Goal: Communication & Community: Connect with others

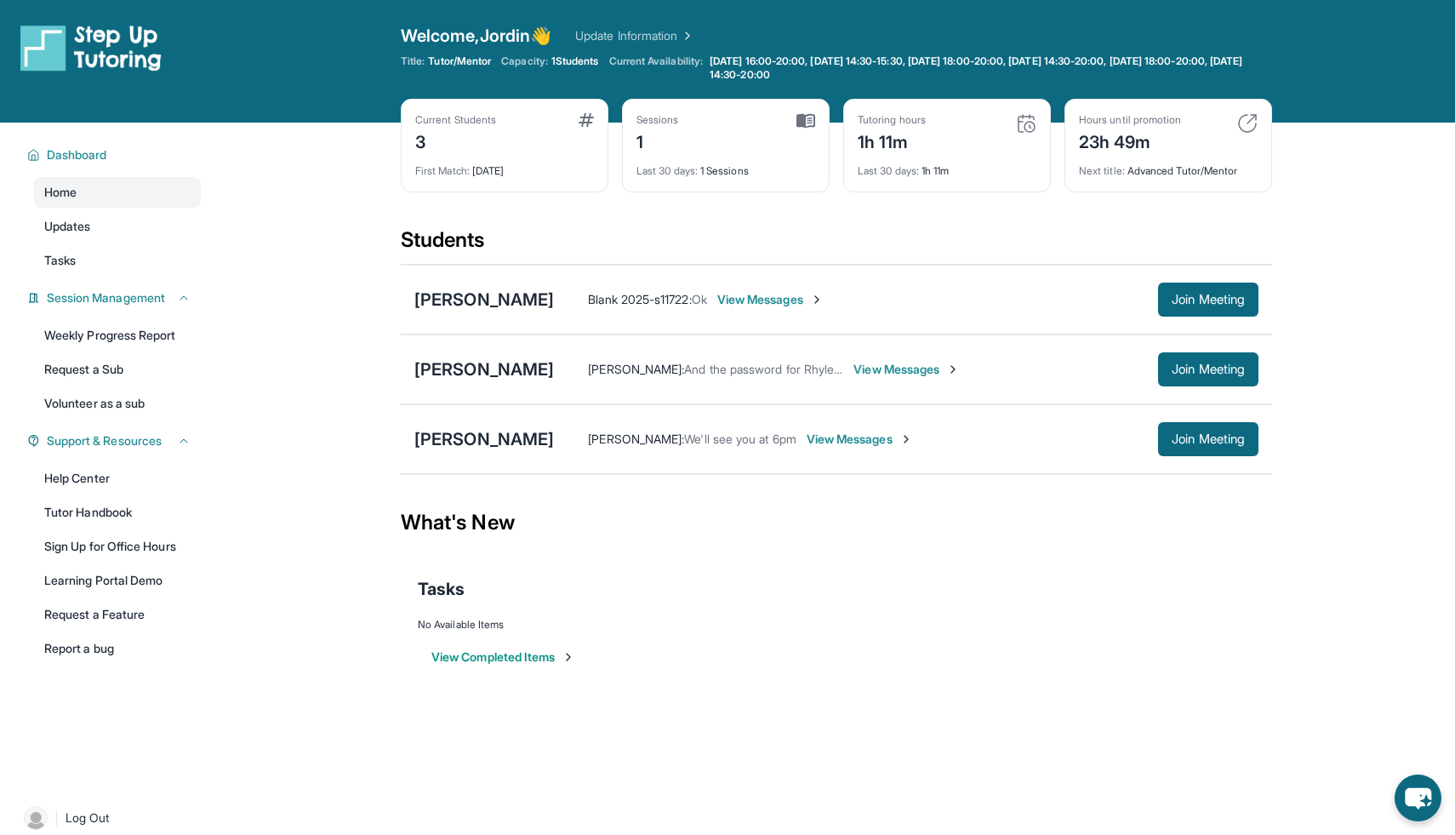
click at [807, 437] on span "View Messages" at bounding box center [860, 439] width 106 height 17
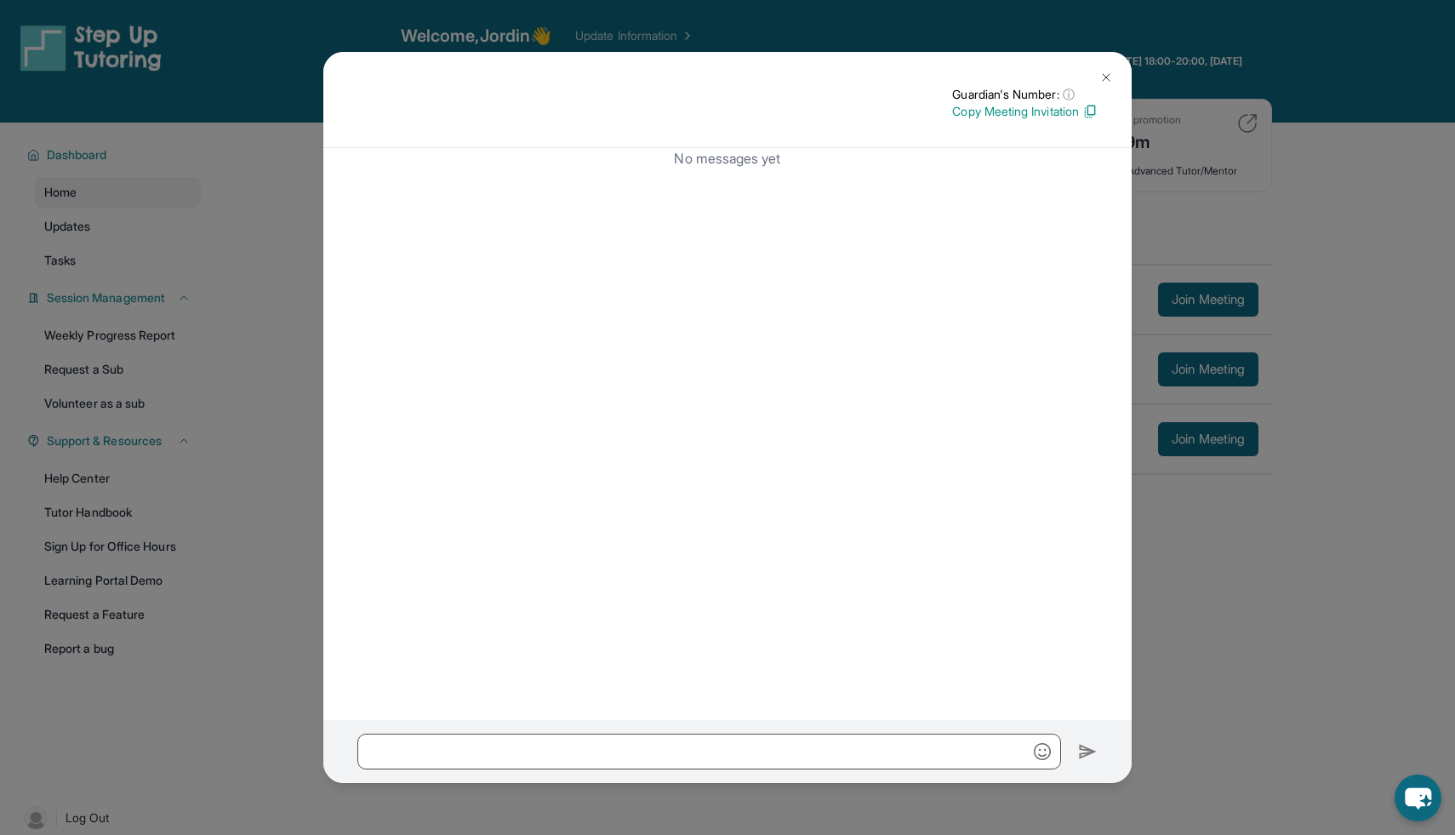
click at [1106, 79] on img at bounding box center [1107, 78] width 14 height 14
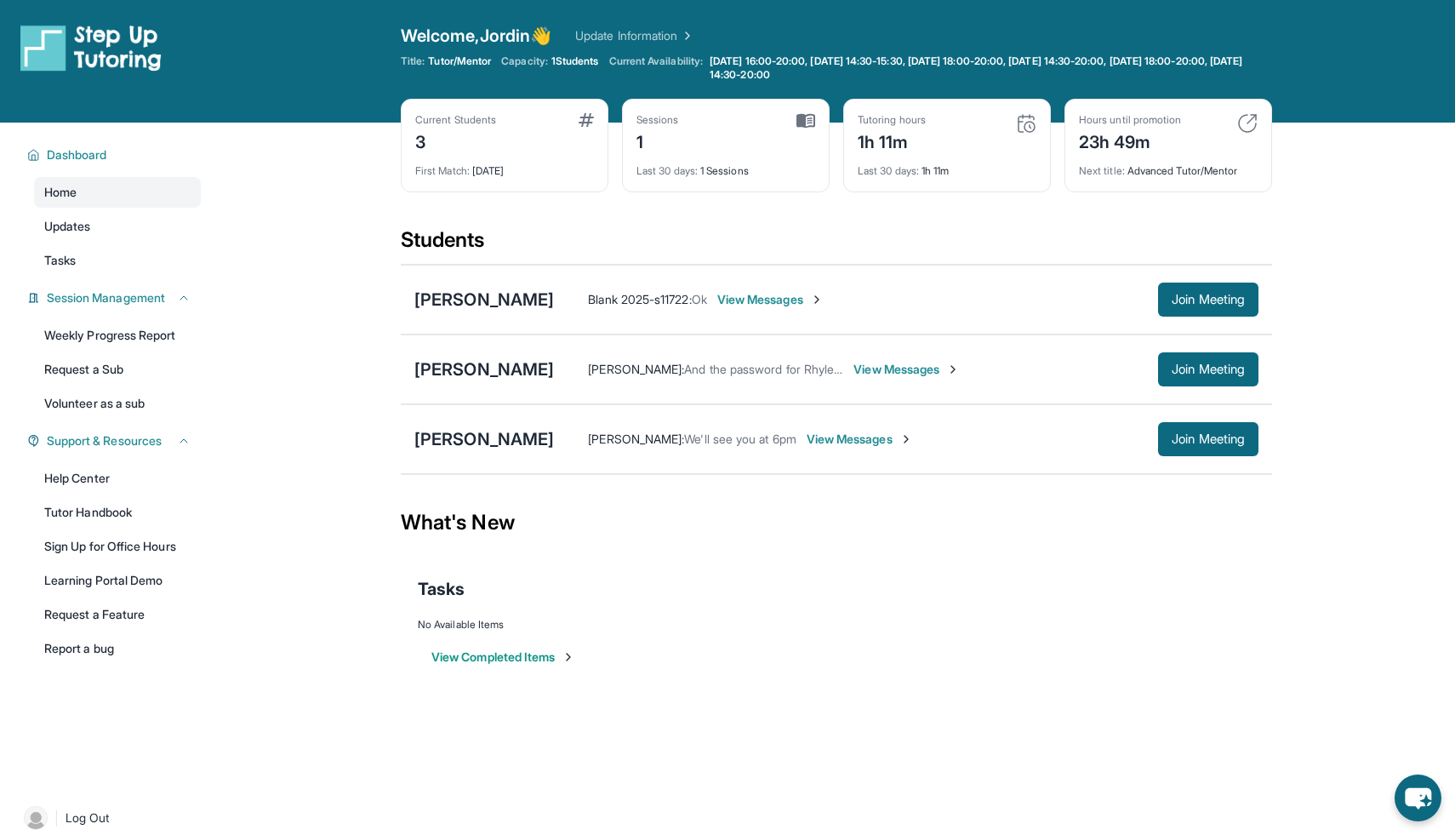
click at [350, 196] on main "Current Students 3 First Match : [DATE] Sessions 1 Last 30 days : 1 Sessions Tu…" at bounding box center [836, 415] width 1237 height 584
click at [807, 438] on span "View Messages" at bounding box center [860, 439] width 106 height 17
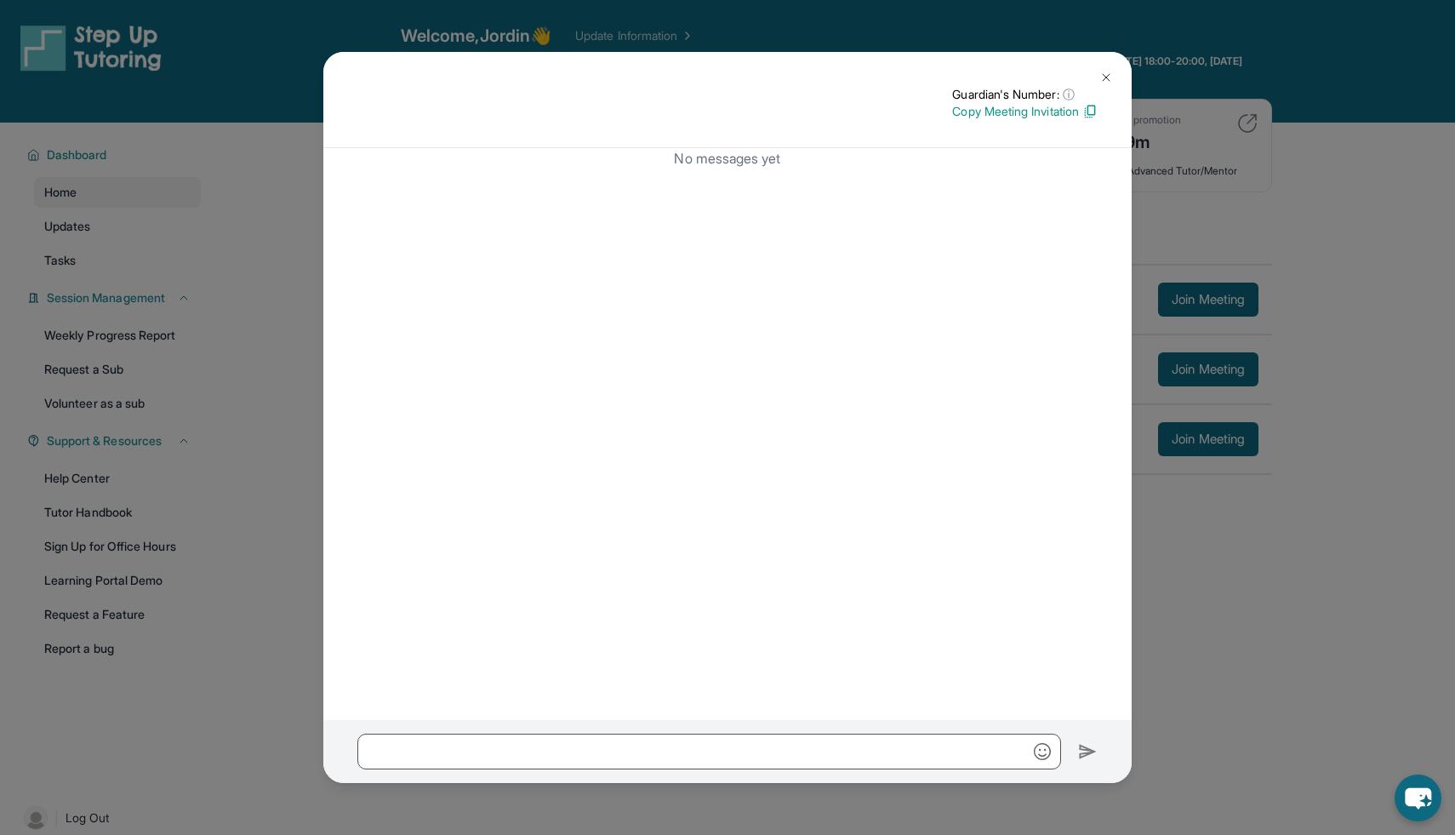
click at [1098, 73] on button at bounding box center [1106, 77] width 34 height 34
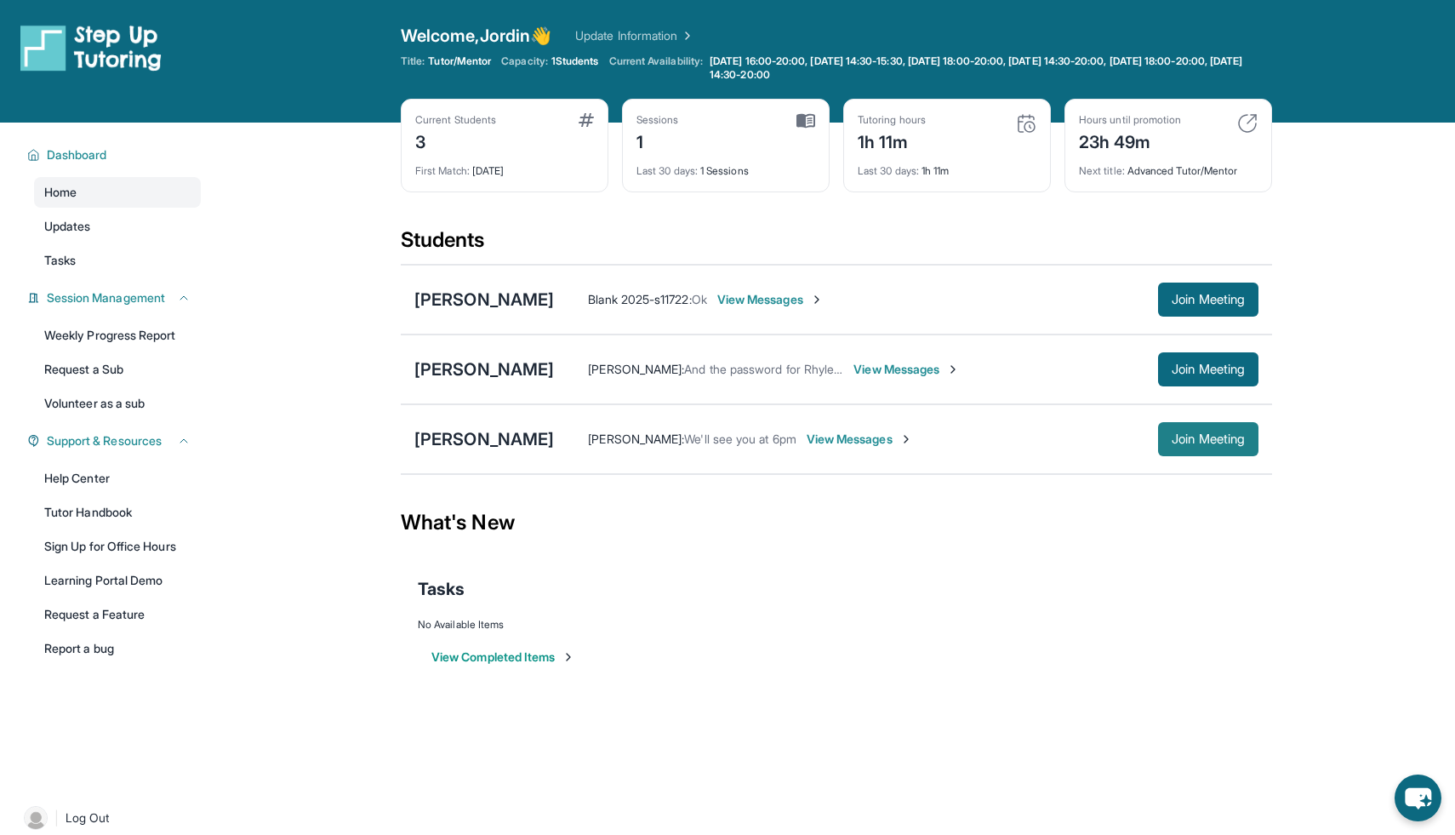
click at [1183, 436] on span "Join Meeting" at bounding box center [1208, 439] width 73 height 10
click at [807, 437] on span "View Messages" at bounding box center [860, 439] width 106 height 17
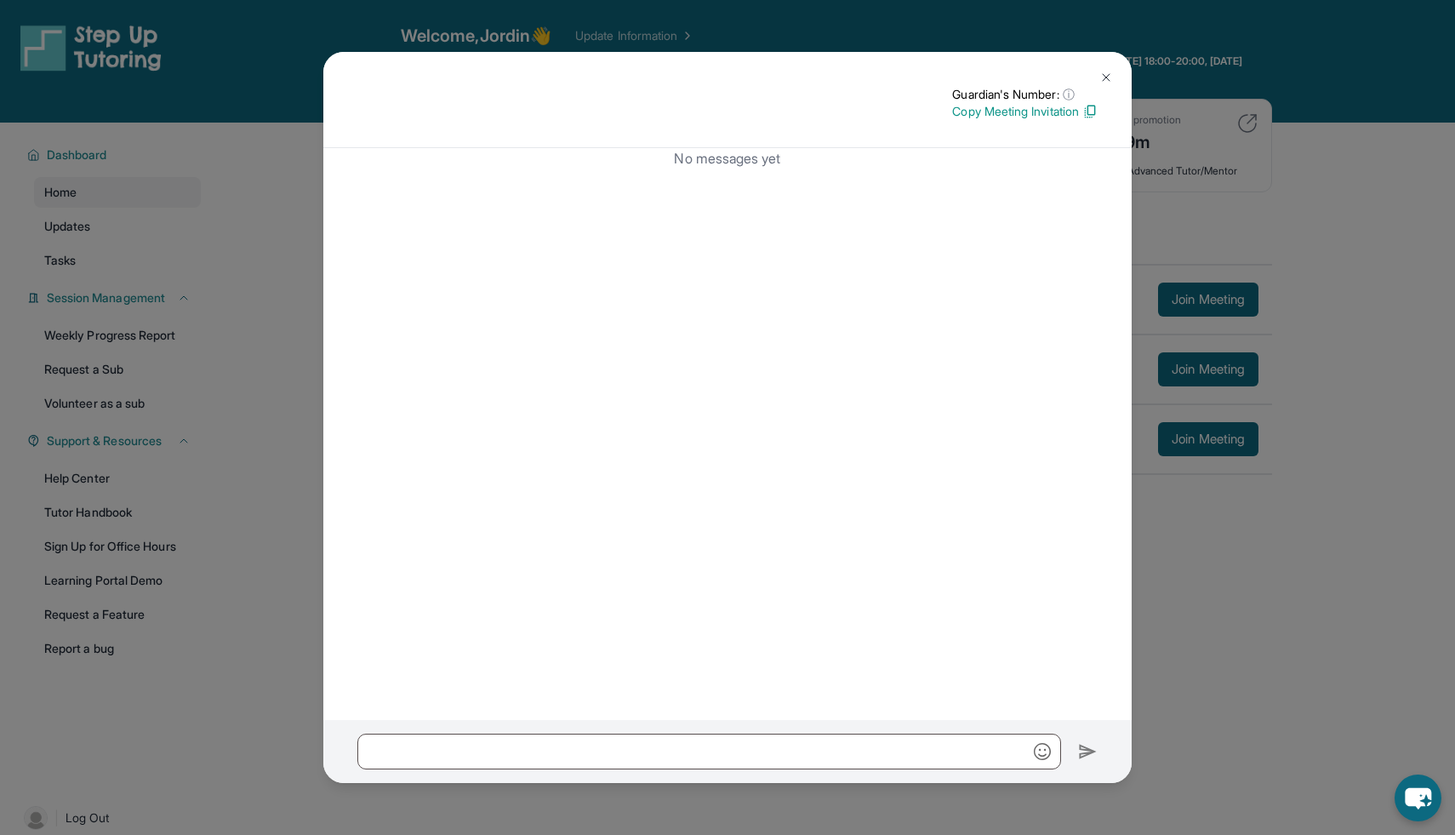
click at [1108, 77] on img at bounding box center [1107, 78] width 14 height 14
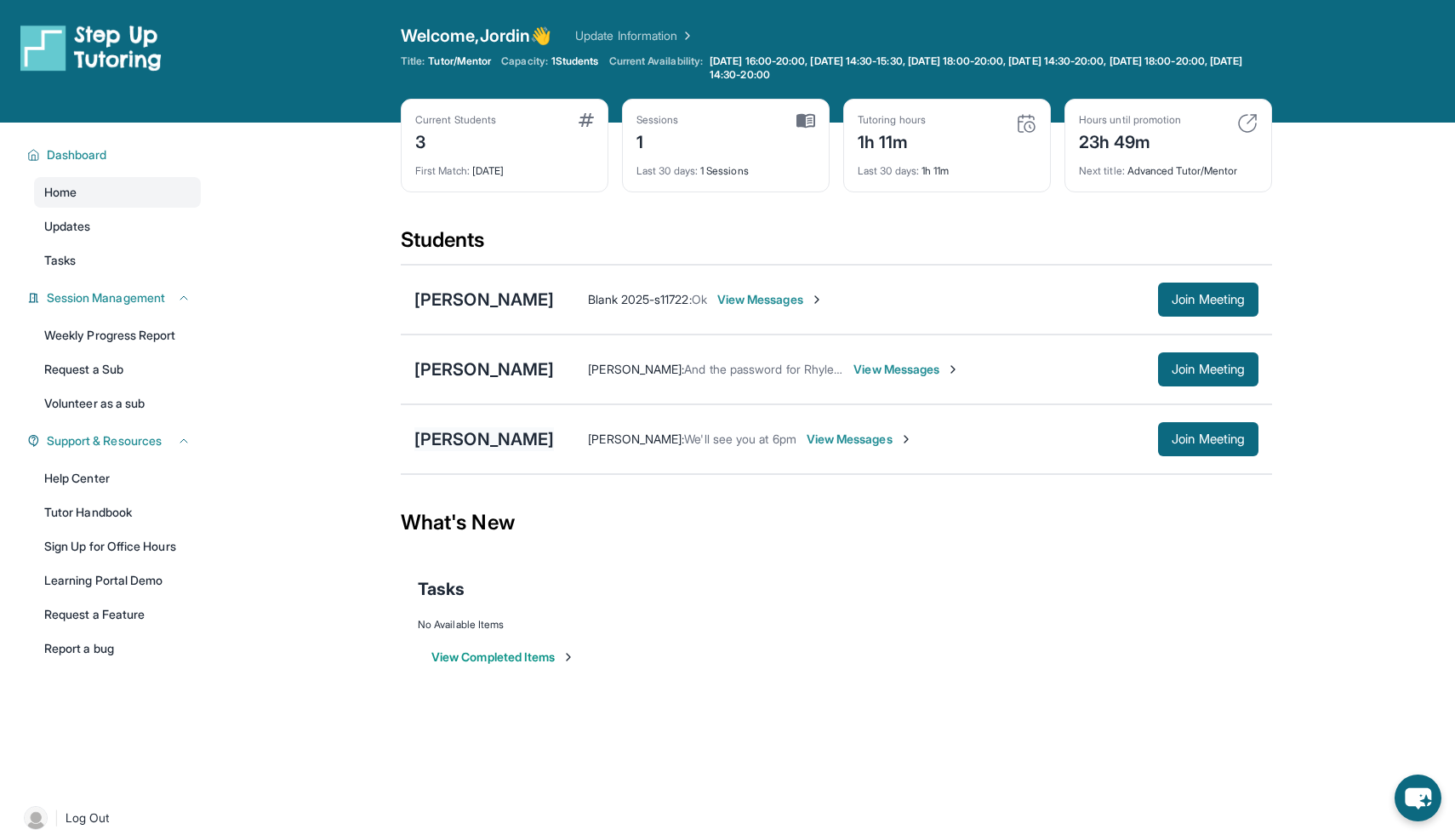
click at [469, 437] on div "[PERSON_NAME]" at bounding box center [484, 439] width 140 height 24
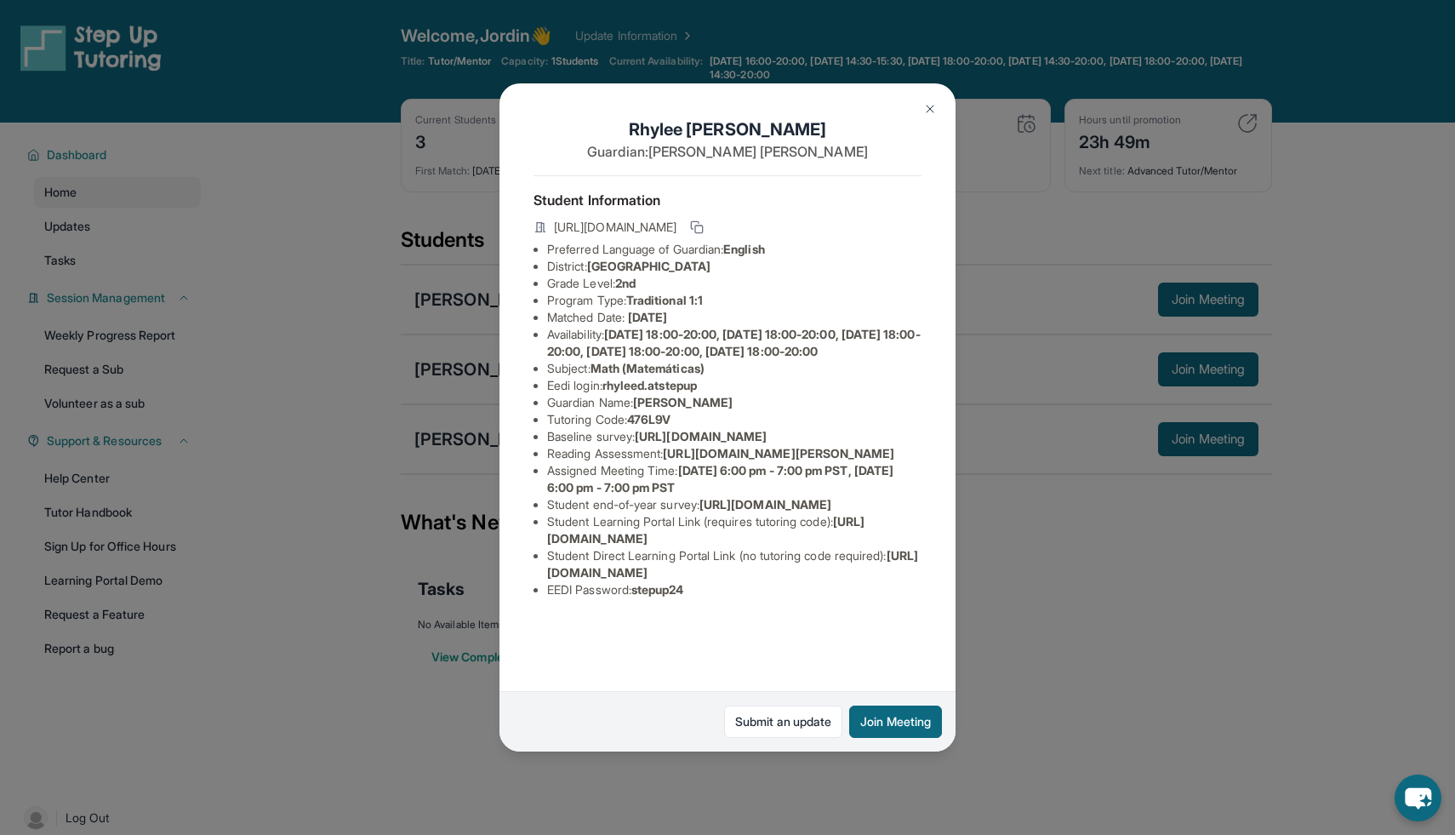
scroll to position [78, 607]
drag, startPoint x: 540, startPoint y: 388, endPoint x: 990, endPoint y: 441, distance: 452.4
click at [990, 441] on div "[PERSON_NAME] Guardian: [PERSON_NAME] Student Information [URL][DOMAIN_NAME] Pr…" at bounding box center [727, 417] width 1455 height 835
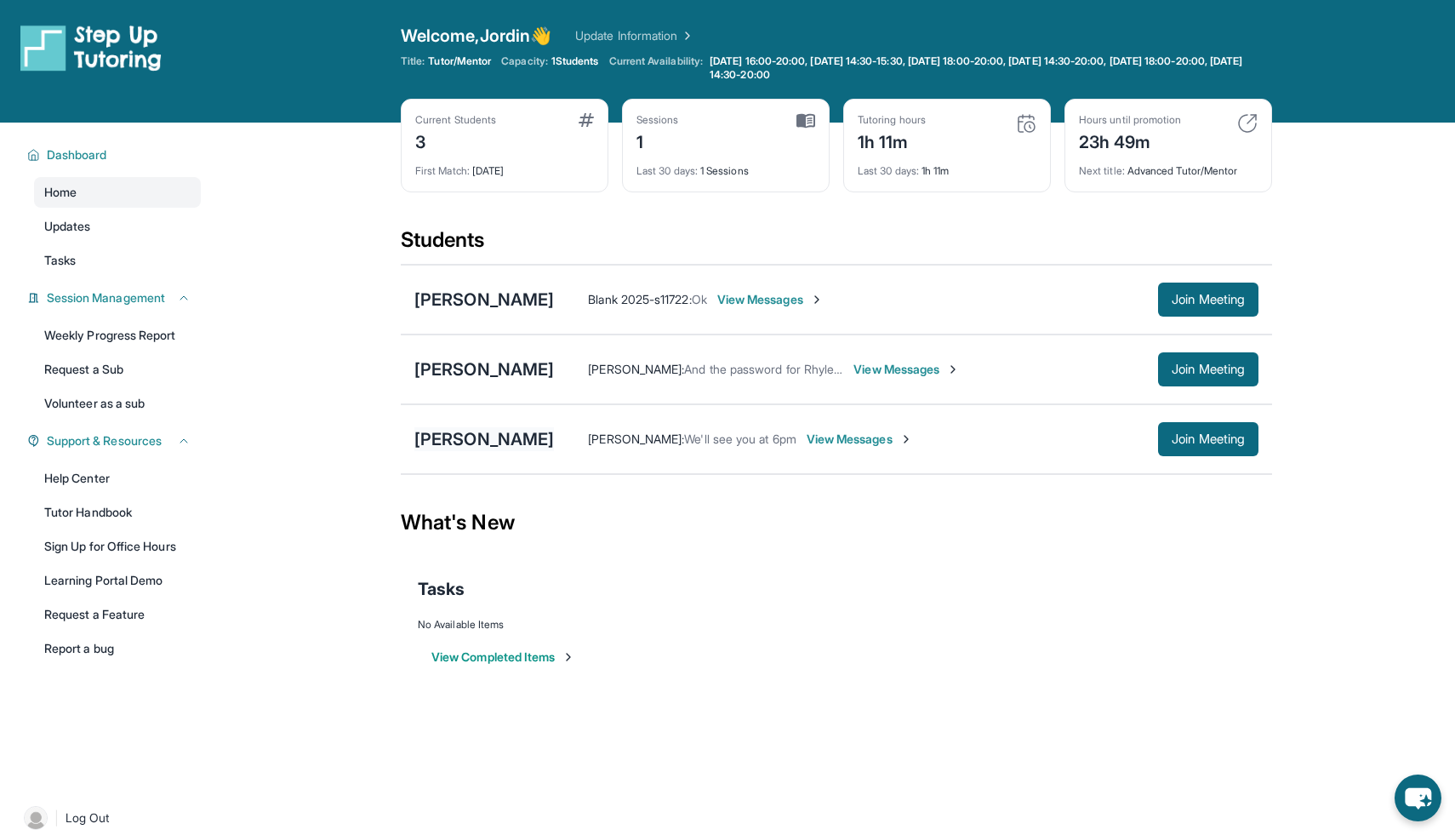
click at [443, 431] on div "[PERSON_NAME]" at bounding box center [484, 439] width 140 height 24
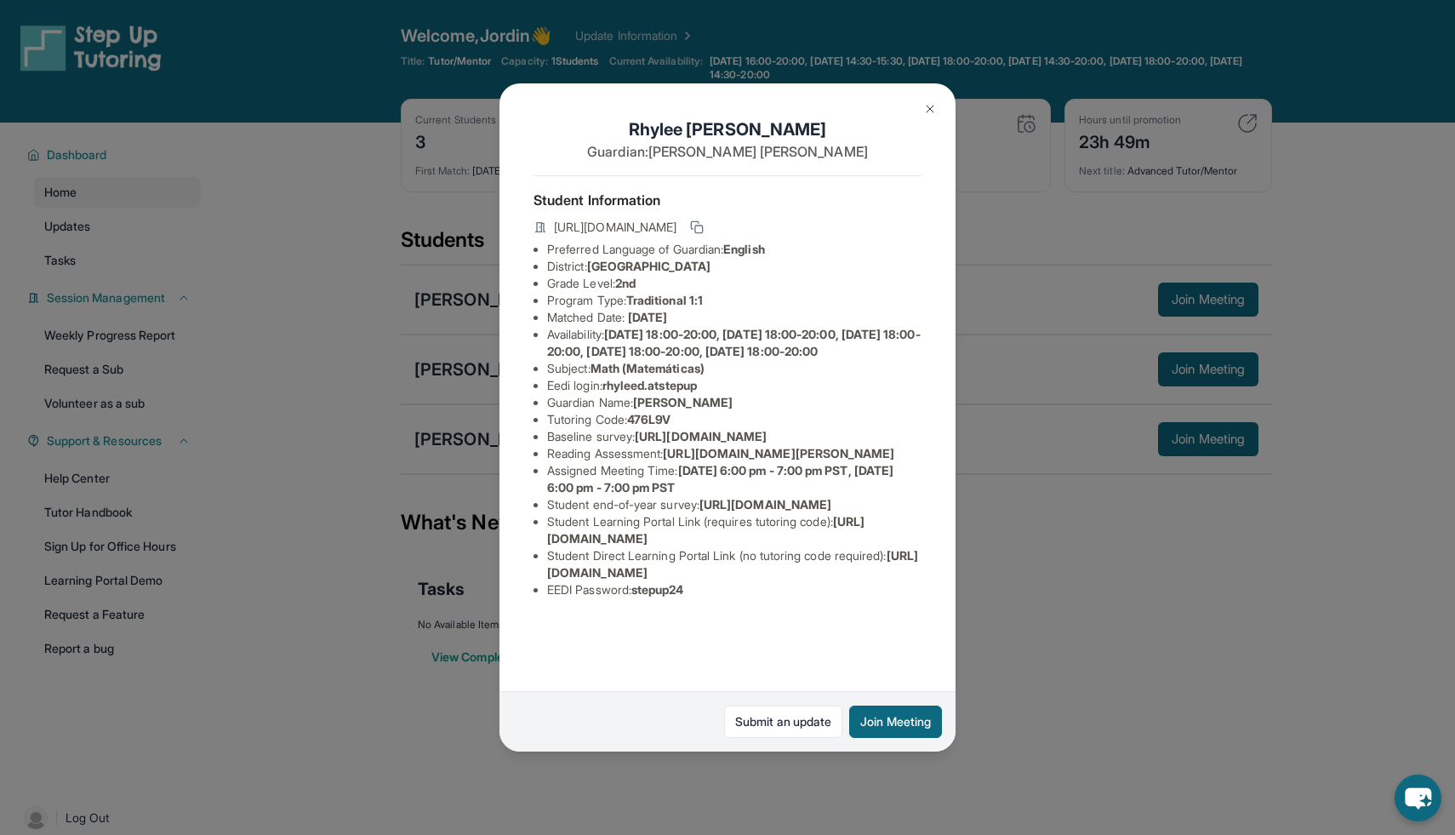
scroll to position [0, 607]
drag, startPoint x: 545, startPoint y: 466, endPoint x: 841, endPoint y: 497, distance: 297.7
click at [840, 497] on div "[PERSON_NAME] Guardian: [PERSON_NAME] Student Information [URL][DOMAIN_NAME] Pr…" at bounding box center [728, 417] width 456 height 668
copy span "[URL][DOMAIN_NAME]"
click at [928, 105] on img at bounding box center [930, 109] width 14 height 14
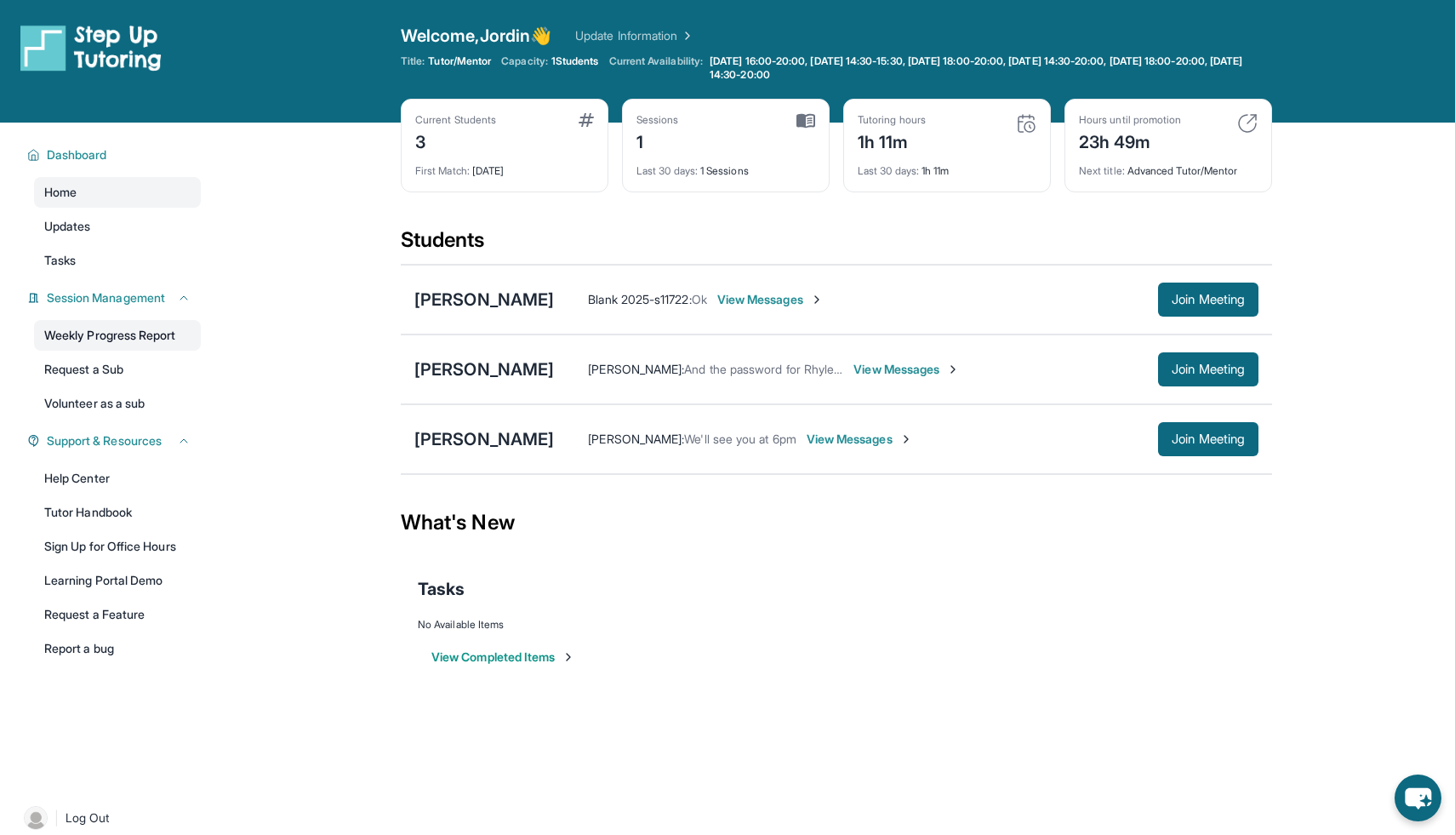
click at [104, 331] on link "Weekly Progress Report" at bounding box center [117, 335] width 167 height 31
click at [810, 119] on img at bounding box center [806, 120] width 19 height 15
click at [468, 286] on div "Aalaya [PERSON_NAME] 2025-s11722 : Ok View Messages Join Meeting" at bounding box center [836, 300] width 871 height 70
click at [463, 299] on div "[PERSON_NAME]" at bounding box center [484, 300] width 140 height 24
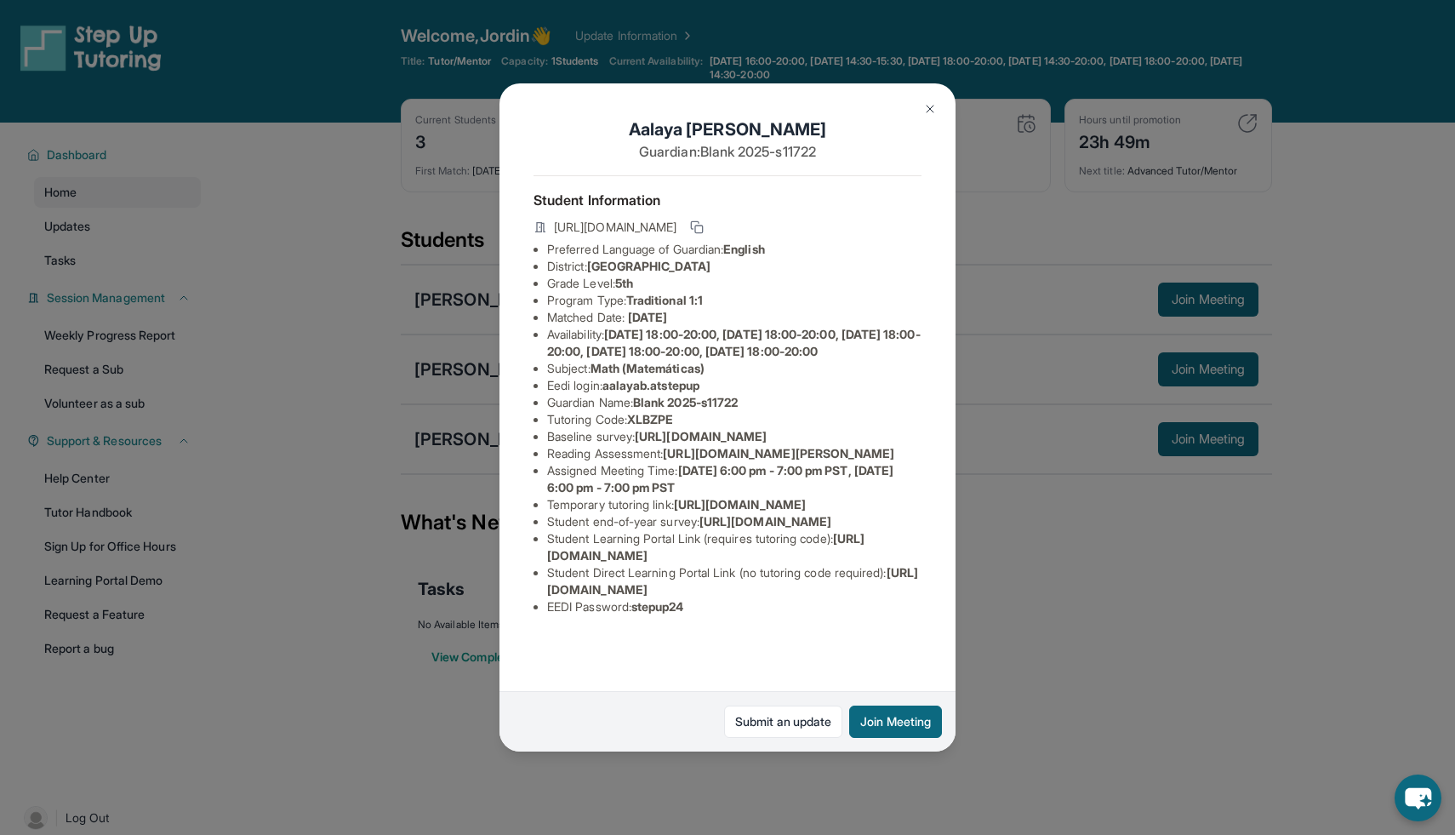
click at [915, 111] on button at bounding box center [930, 109] width 34 height 34
